Goal: Task Accomplishment & Management: Use online tool/utility

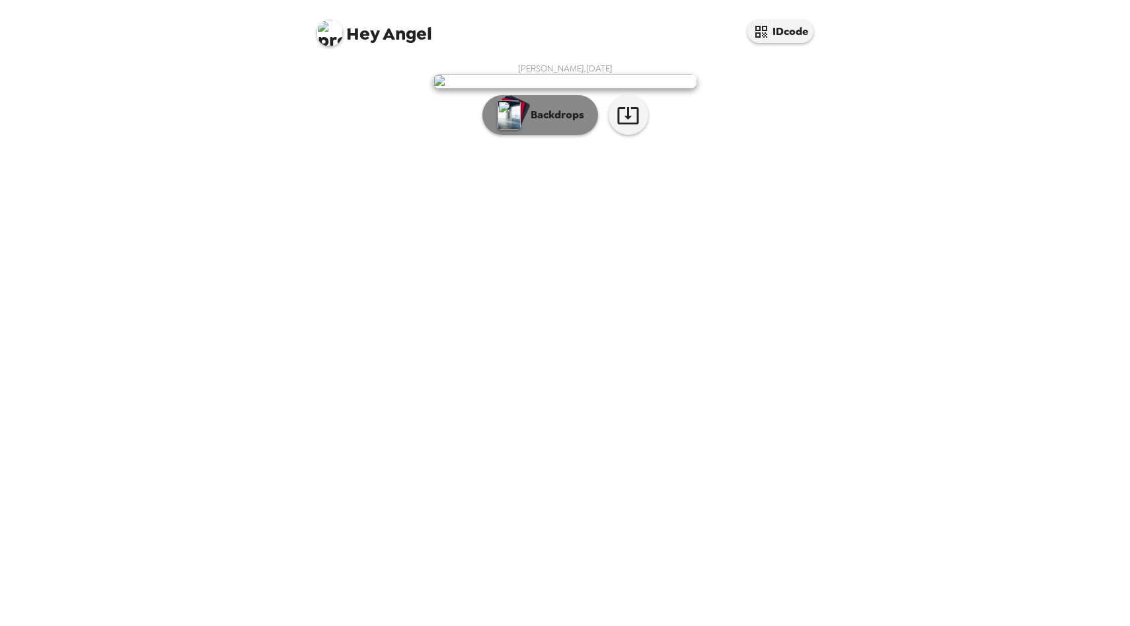
click at [541, 135] on button "Backdrops" at bounding box center [540, 115] width 116 height 40
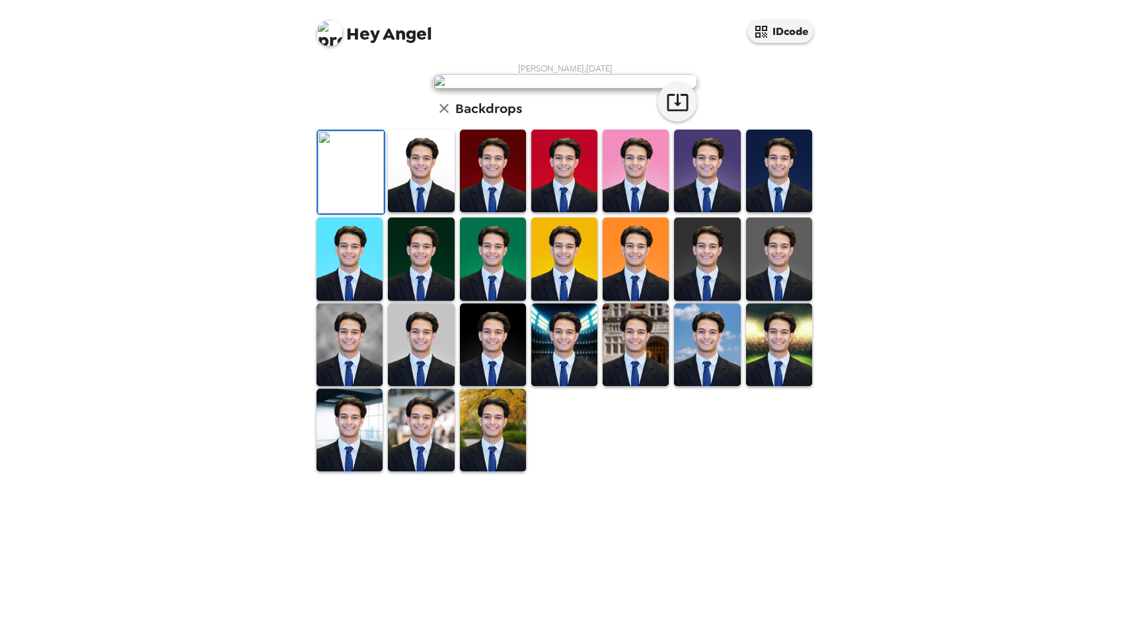
scroll to position [131, 0]
click at [436, 212] on img at bounding box center [421, 170] width 66 height 83
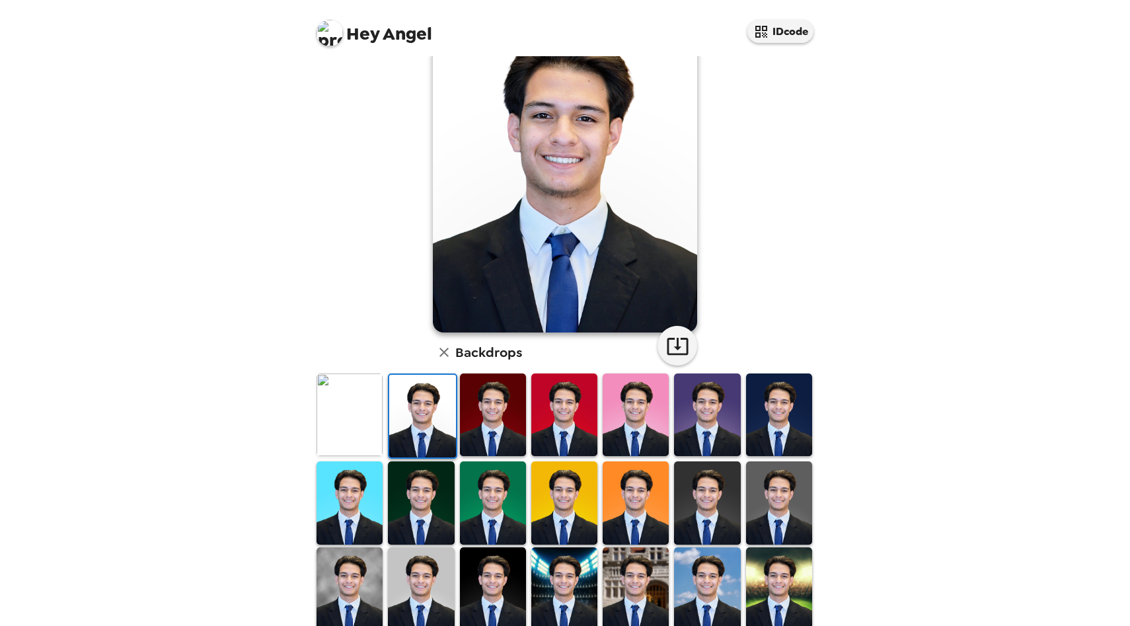
scroll to position [183, 0]
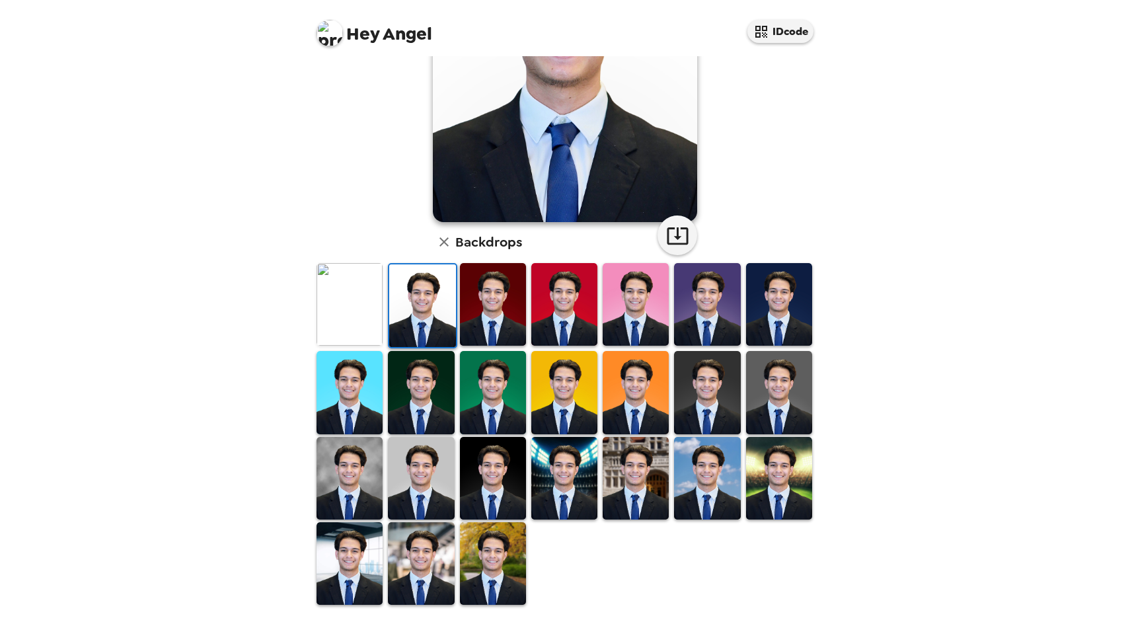
click at [357, 461] on img at bounding box center [349, 478] width 66 height 83
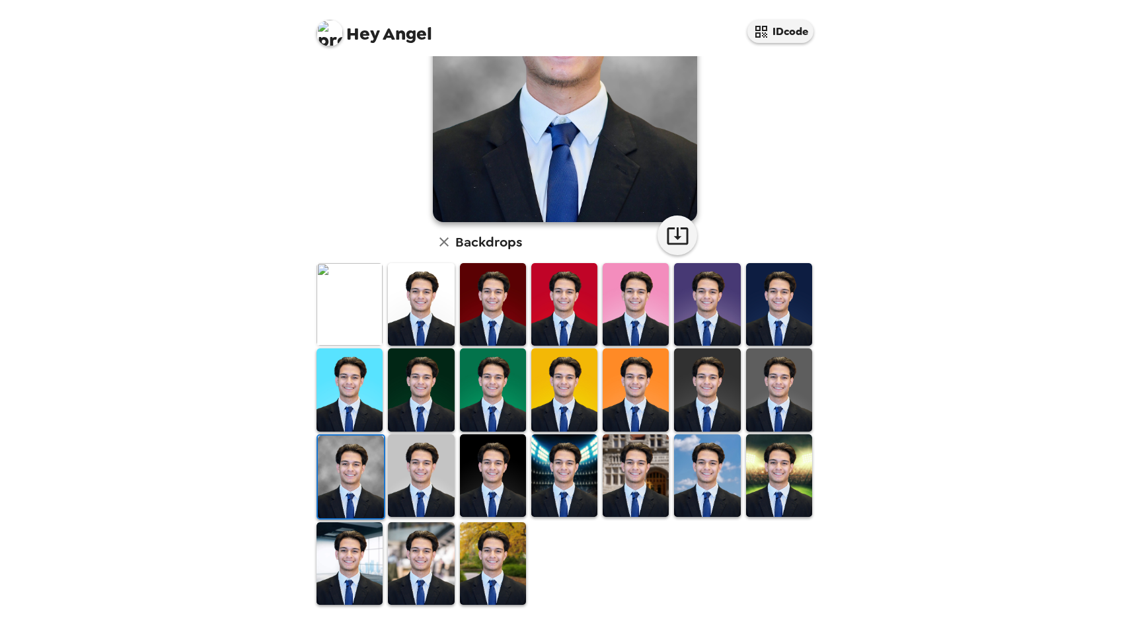
click at [628, 503] on img at bounding box center [635, 475] width 66 height 83
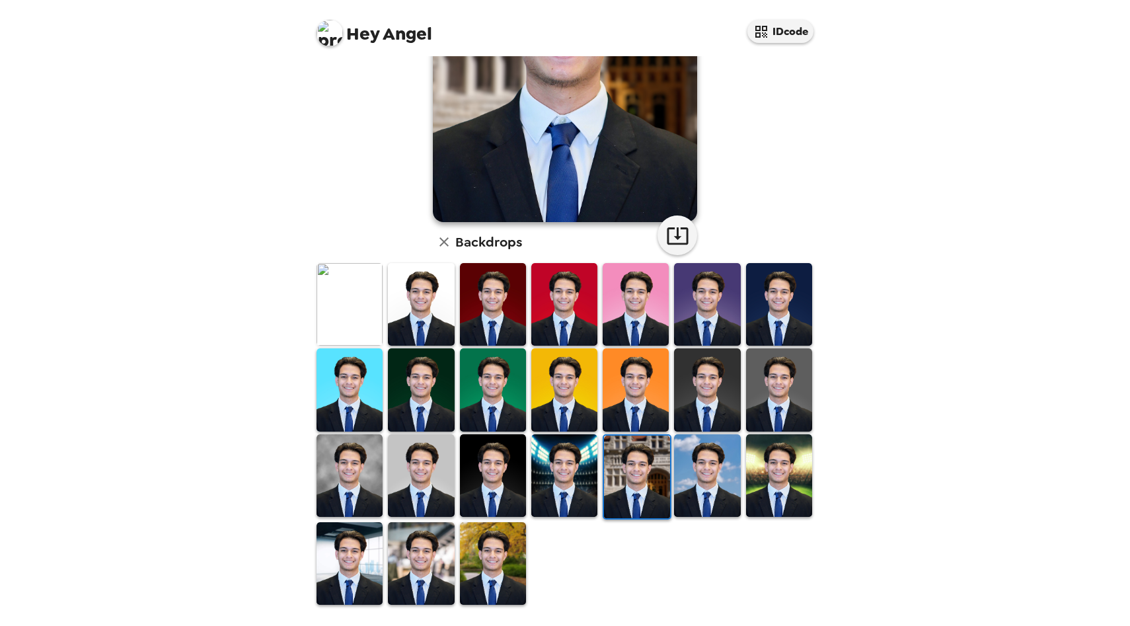
click at [805, 391] on img at bounding box center [779, 389] width 66 height 83
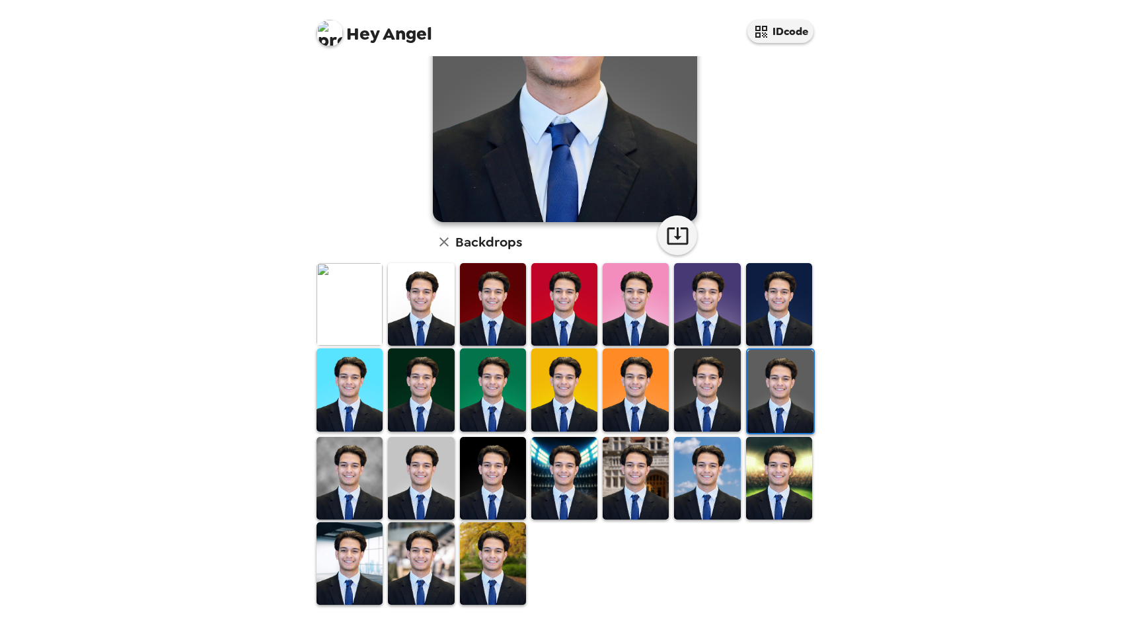
scroll to position [0, 0]
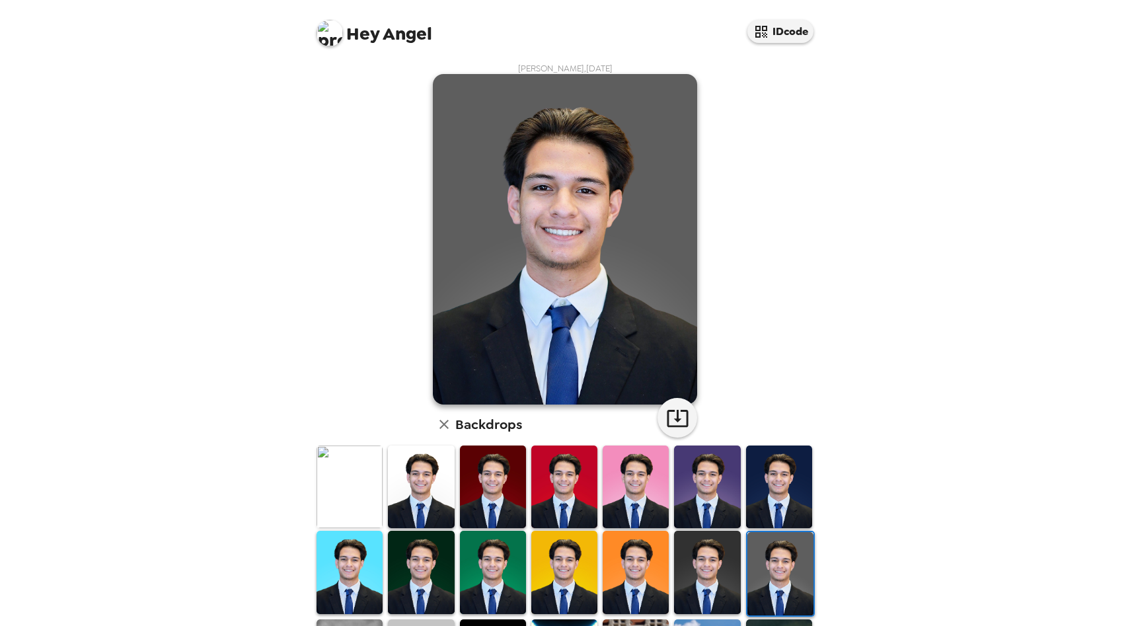
click at [439, 493] on img at bounding box center [421, 486] width 66 height 83
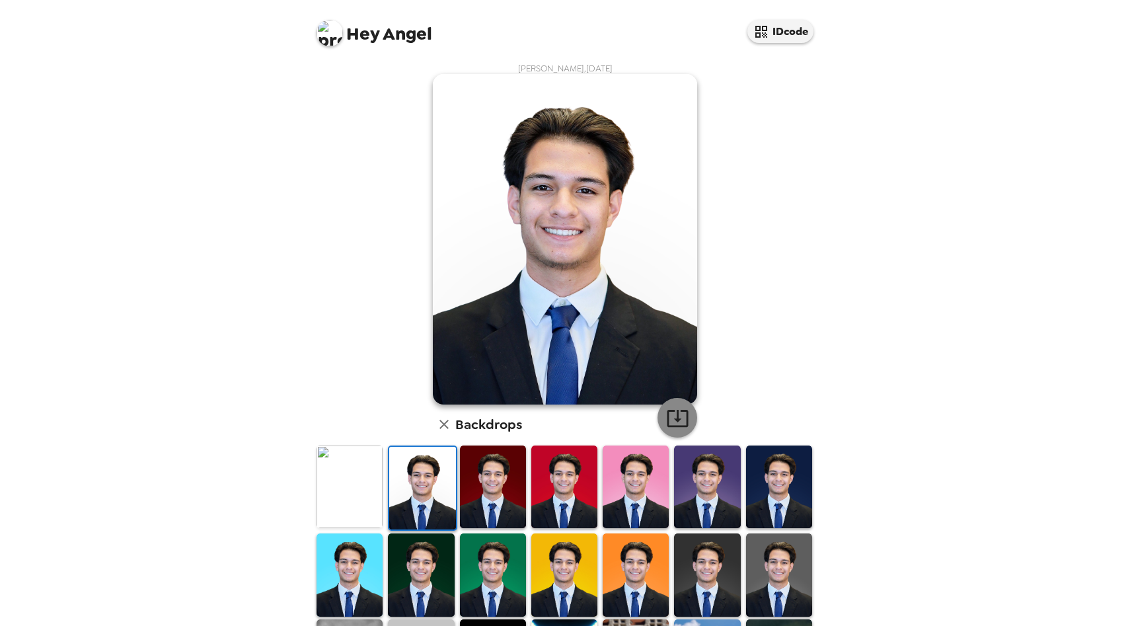
click at [674, 433] on button "button" at bounding box center [677, 418] width 40 height 40
